Goal: Task Accomplishment & Management: Use online tool/utility

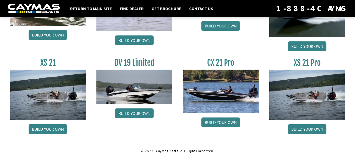
scroll to position [670, 0]
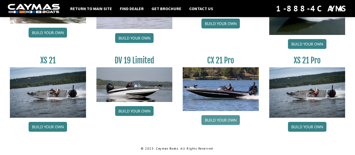
click at [216, 124] on link "Build your own" at bounding box center [220, 120] width 38 height 10
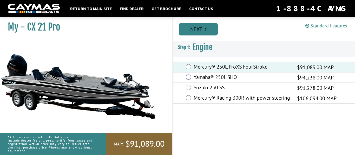
click at [194, 29] on link "Next" at bounding box center [198, 29] width 39 height 12
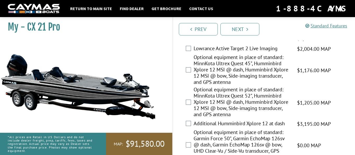
scroll to position [119, 0]
